Goal: Information Seeking & Learning: Learn about a topic

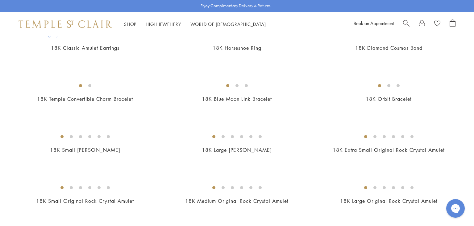
scroll to position [416, 0]
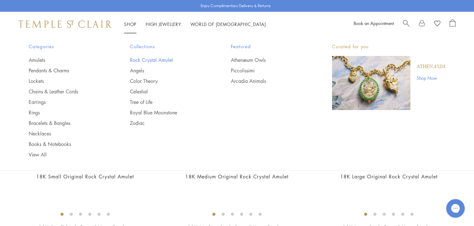
click at [144, 59] on link "Rock Crystal Amulet" at bounding box center [168, 60] width 77 height 7
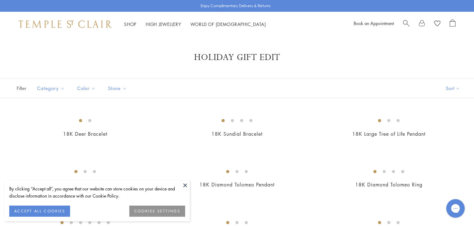
click at [183, 183] on button at bounding box center [185, 184] width 9 height 9
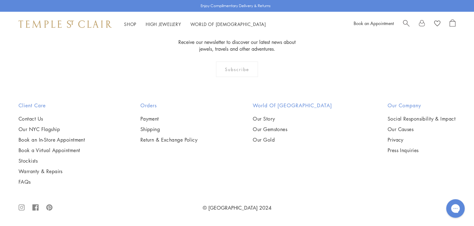
scroll to position [3883, 0]
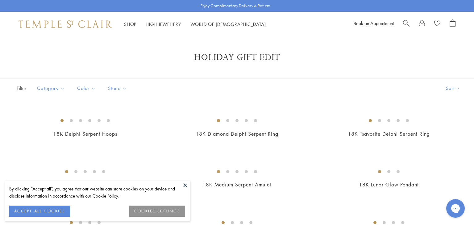
click at [187, 186] on button at bounding box center [185, 184] width 9 height 9
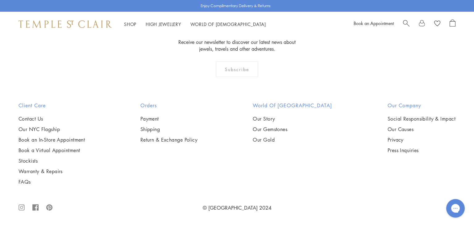
scroll to position [1041, 0]
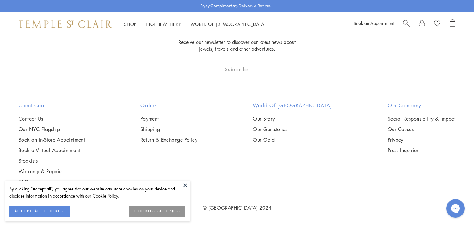
scroll to position [3296, 0]
click at [182, 186] on button at bounding box center [185, 184] width 9 height 9
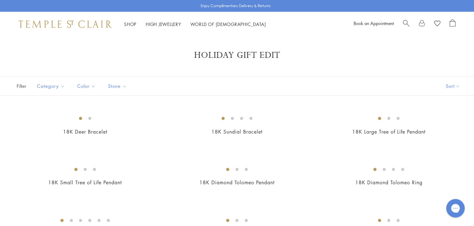
scroll to position [0, 0]
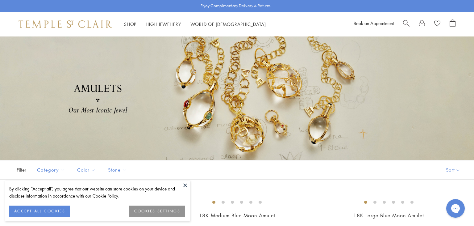
click at [183, 185] on button at bounding box center [185, 184] width 9 height 9
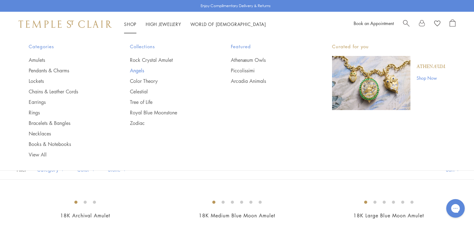
click at [140, 72] on link "Angels" at bounding box center [168, 70] width 77 height 7
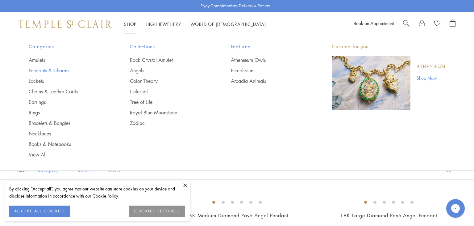
click at [59, 72] on link "Pendants & Charms" at bounding box center [67, 70] width 77 height 7
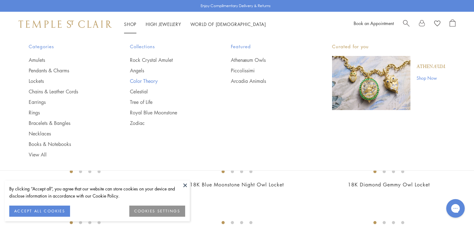
click at [136, 82] on link "Color Theory" at bounding box center [168, 80] width 77 height 7
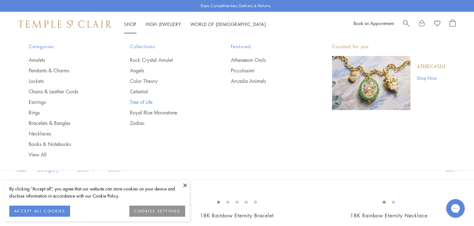
click at [136, 103] on link "Tree of Life" at bounding box center [168, 101] width 77 height 7
click at [237, 62] on link "Athenæum Owls" at bounding box center [269, 60] width 77 height 7
click at [240, 70] on link "Piccolissimi" at bounding box center [269, 70] width 77 height 7
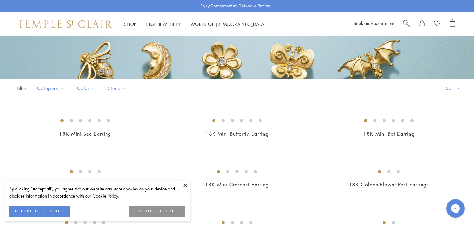
scroll to position [57, 0]
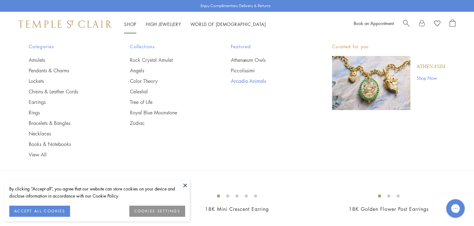
click at [241, 83] on link "Arcadia Animals" at bounding box center [269, 80] width 77 height 7
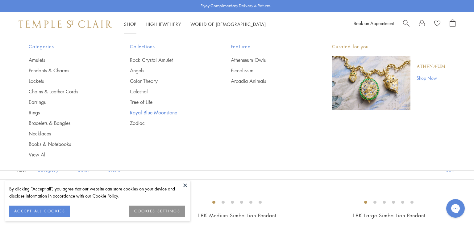
click at [135, 115] on link "Royal Blue Moonstone" at bounding box center [168, 112] width 77 height 7
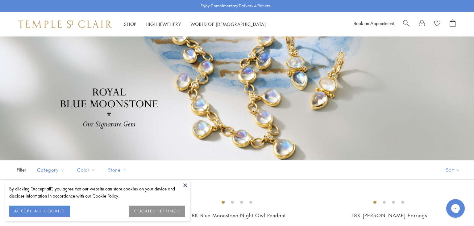
click at [186, 183] on button at bounding box center [185, 184] width 9 height 9
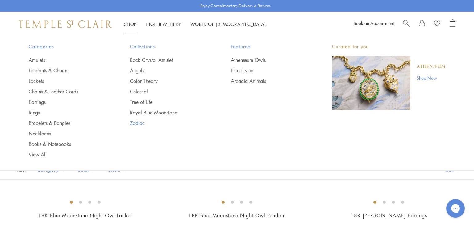
click at [139, 123] on link "Zodiac" at bounding box center [168, 122] width 77 height 7
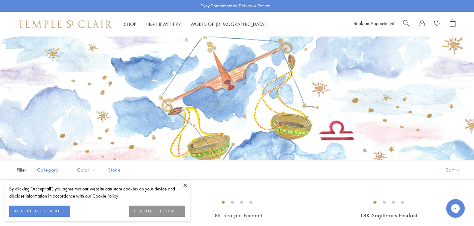
click at [186, 183] on button at bounding box center [185, 184] width 9 height 9
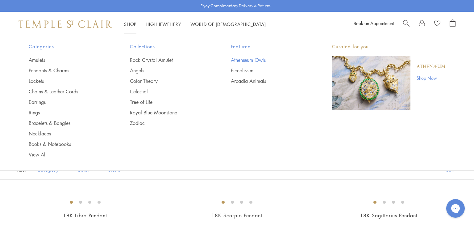
click at [244, 58] on link "Athenæum Owls" at bounding box center [269, 60] width 77 height 7
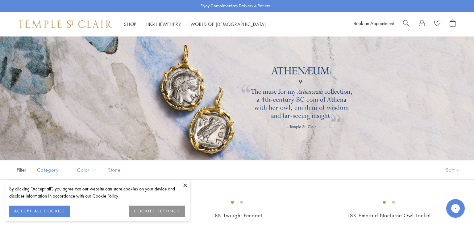
click at [184, 185] on button at bounding box center [185, 184] width 9 height 9
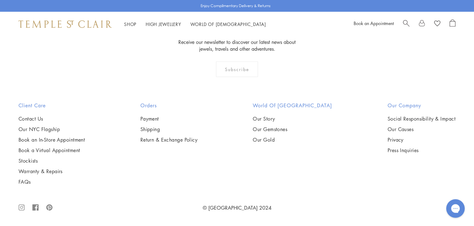
scroll to position [716, 0]
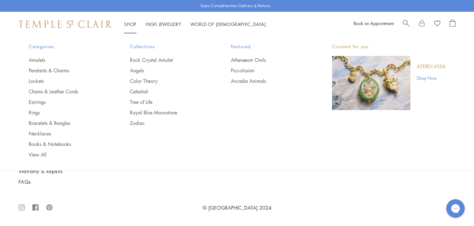
click at [423, 77] on link "Shop Now" at bounding box center [431, 77] width 29 height 7
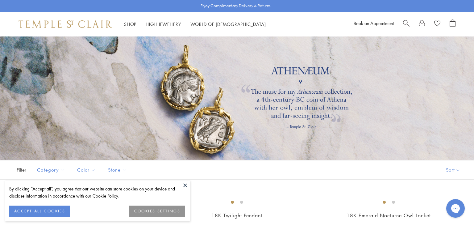
click at [185, 184] on button at bounding box center [185, 184] width 9 height 9
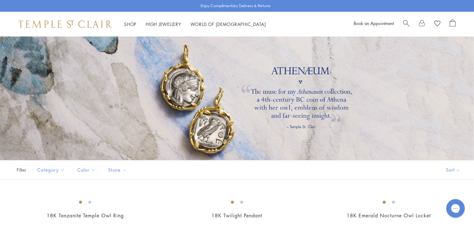
click at [47, 24] on img at bounding box center [65, 23] width 93 height 7
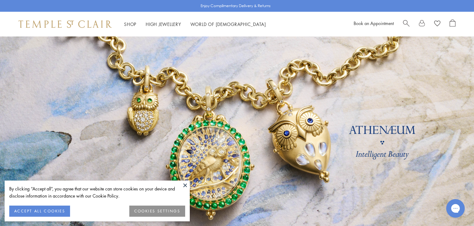
click at [260, 159] on link at bounding box center [237, 144] width 474 height 216
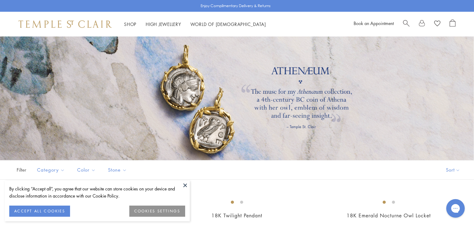
click at [184, 186] on button at bounding box center [185, 184] width 9 height 9
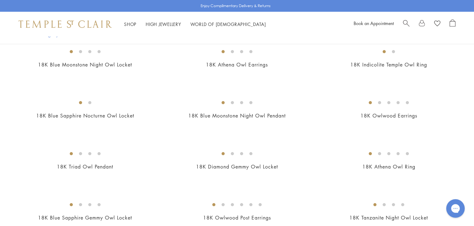
scroll to position [211, 0]
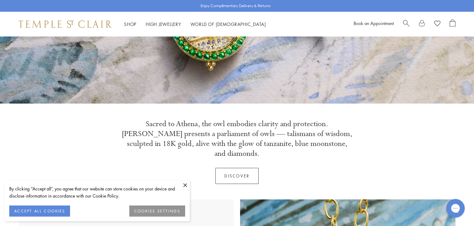
scroll to position [157, 0]
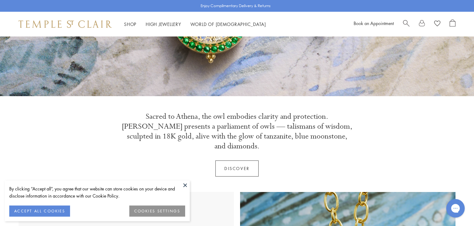
click at [185, 186] on button at bounding box center [185, 184] width 9 height 9
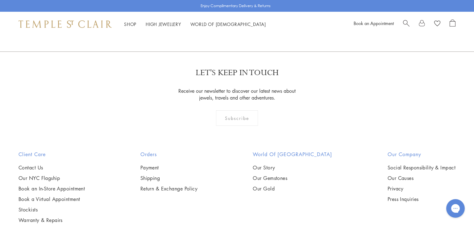
scroll to position [1788, 0]
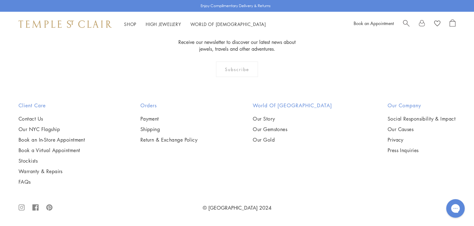
scroll to position [3847, 0]
click at [0, 0] on img at bounding box center [0, 0] width 0 height 0
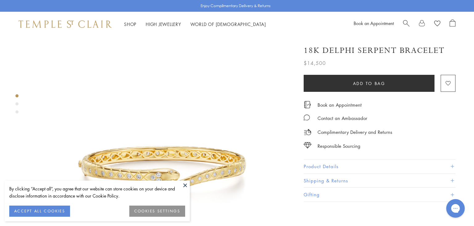
click at [185, 184] on button at bounding box center [185, 184] width 9 height 9
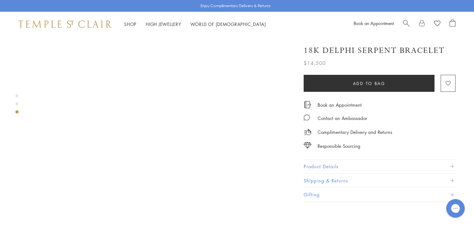
scroll to position [586, 0]
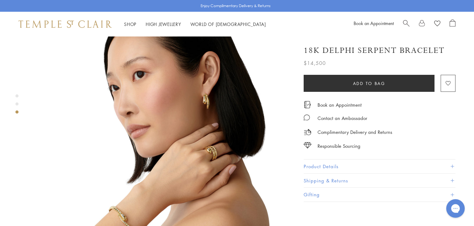
click at [407, 21] on span "Search" at bounding box center [406, 22] width 6 height 6
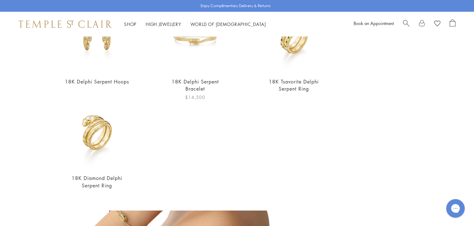
scroll to position [90, 0]
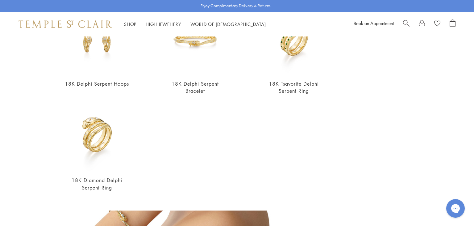
type input "******"
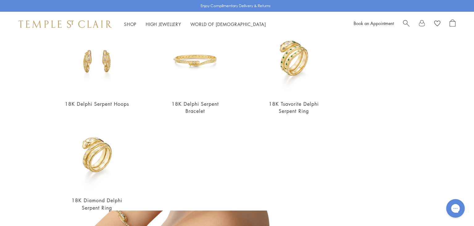
scroll to position [67, 0]
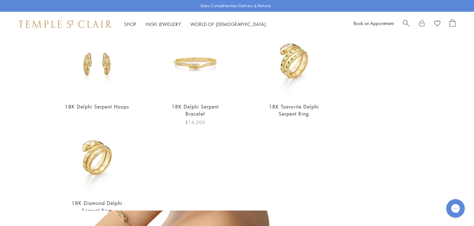
click at [203, 71] on img at bounding box center [195, 63] width 68 height 68
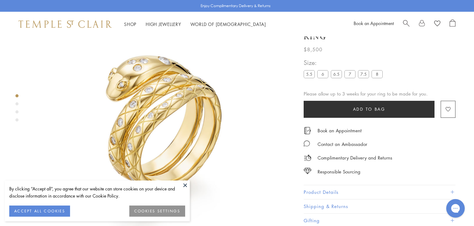
scroll to position [36, 0]
click at [185, 184] on button at bounding box center [185, 184] width 9 height 9
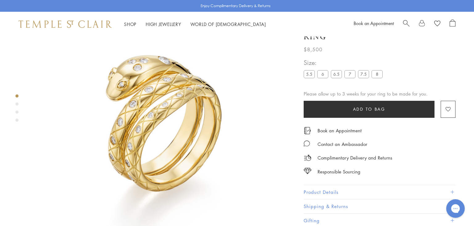
click at [370, 185] on button "Product Details" at bounding box center [380, 192] width 152 height 14
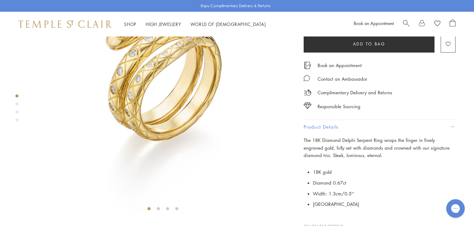
scroll to position [59, 0]
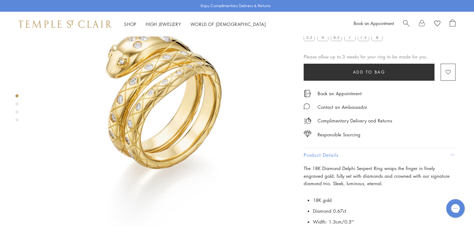
click at [334, 41] on label "6.5" at bounding box center [336, 37] width 11 height 8
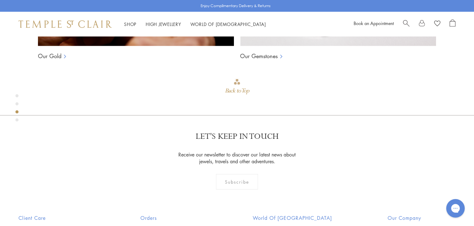
scroll to position [568, 0]
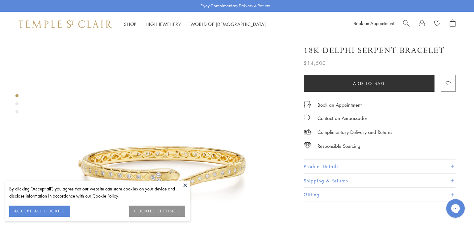
click at [403, 164] on button "Product Details" at bounding box center [380, 166] width 152 height 14
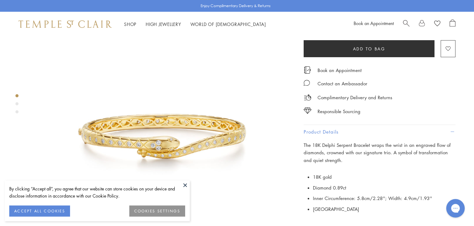
scroll to position [35, 0]
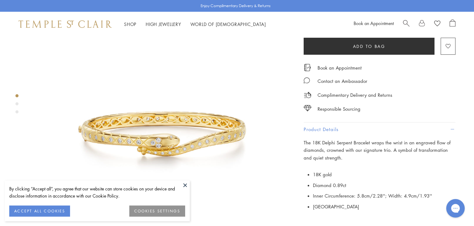
click at [185, 186] on button at bounding box center [185, 184] width 9 height 9
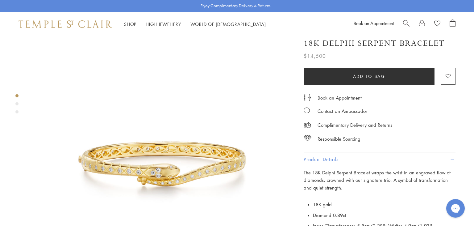
scroll to position [0, 0]
